Goal: Task Accomplishment & Management: Manage account settings

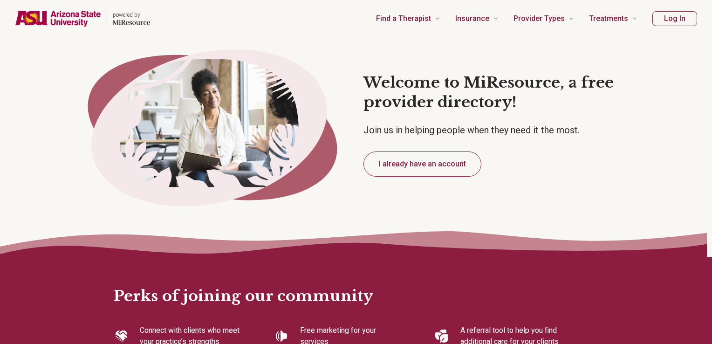
type textarea "*"
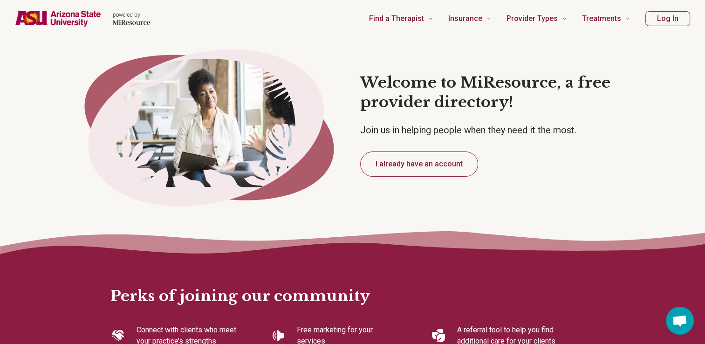
click at [420, 164] on button "I already have an account" at bounding box center [419, 163] width 118 height 25
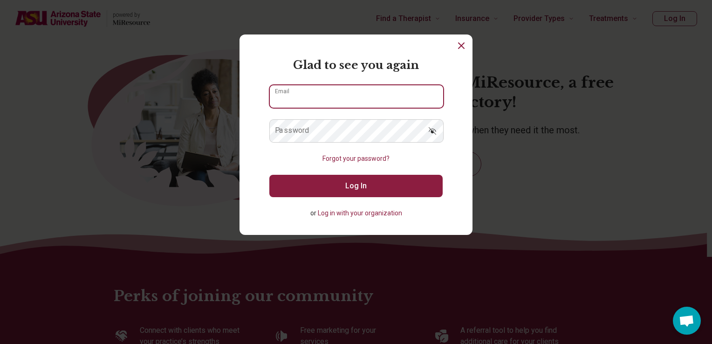
click at [352, 105] on input "Email" at bounding box center [356, 96] width 173 height 22
paste input "**********"
type input "**********"
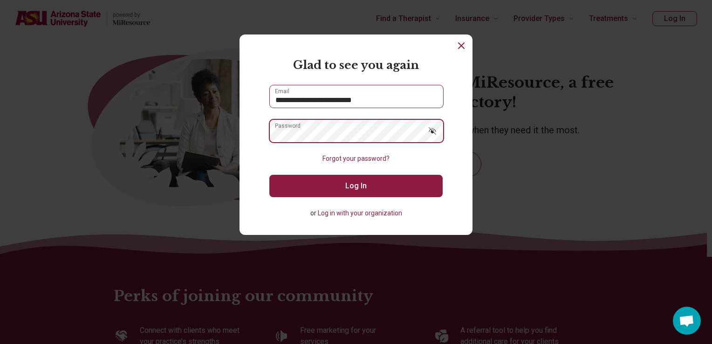
click at [269, 175] on button "Log In" at bounding box center [355, 186] width 173 height 22
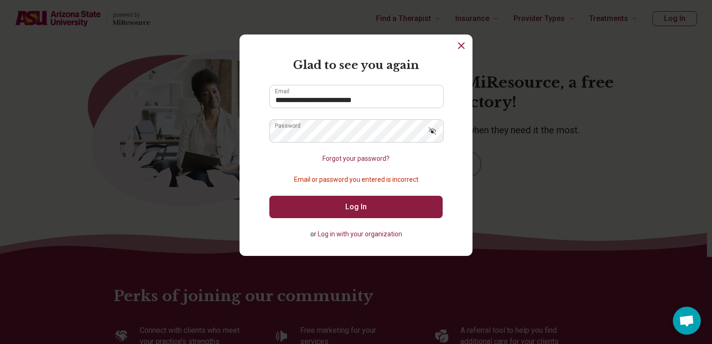
click at [422, 131] on button "Show password" at bounding box center [432, 130] width 20 height 22
click at [337, 199] on button "Log In" at bounding box center [355, 207] width 173 height 22
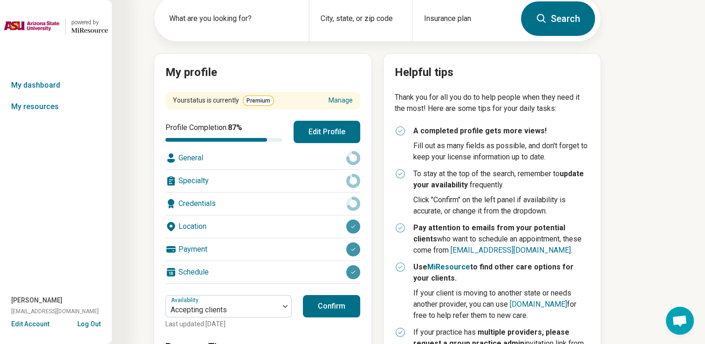
scroll to position [70, 0]
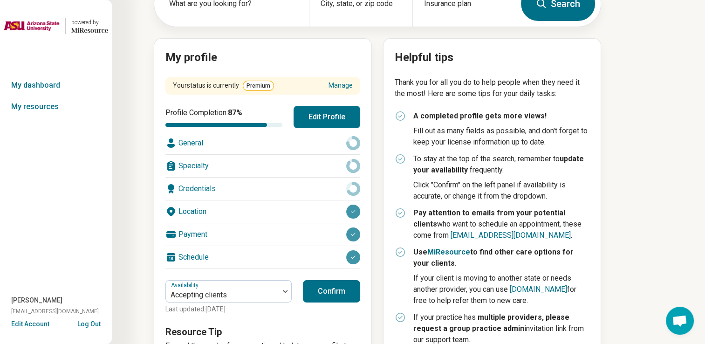
click at [337, 288] on button "Confirm" at bounding box center [331, 291] width 57 height 22
click at [31, 111] on link "My resources" at bounding box center [56, 106] width 112 height 21
